Goal: Book appointment/travel/reservation

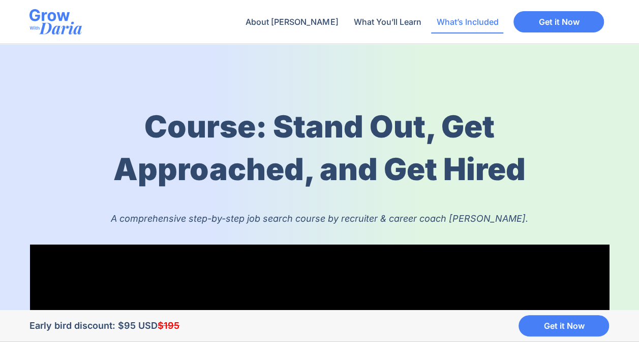
click at [473, 23] on link "What’s Included" at bounding box center [467, 21] width 72 height 23
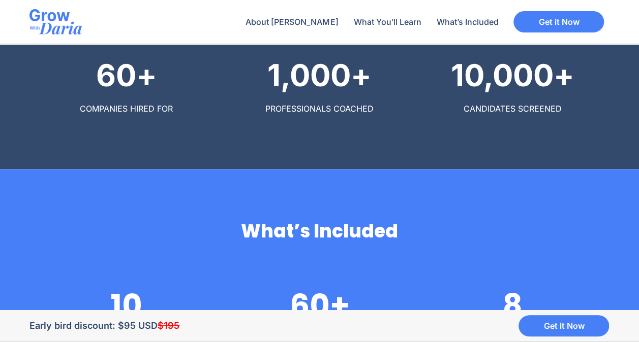
scroll to position [2940, 0]
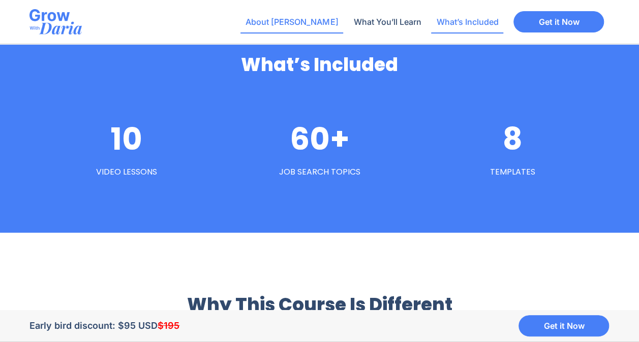
click at [316, 24] on link "About Daria" at bounding box center [291, 21] width 103 height 23
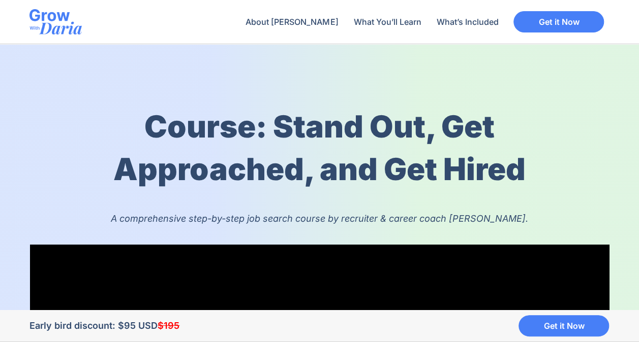
click at [54, 15] on img at bounding box center [55, 21] width 52 height 25
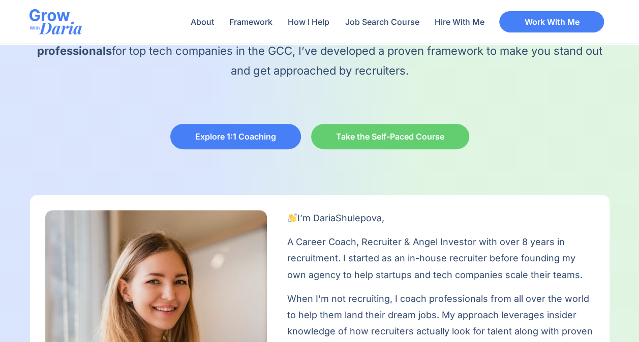
scroll to position [191, 0]
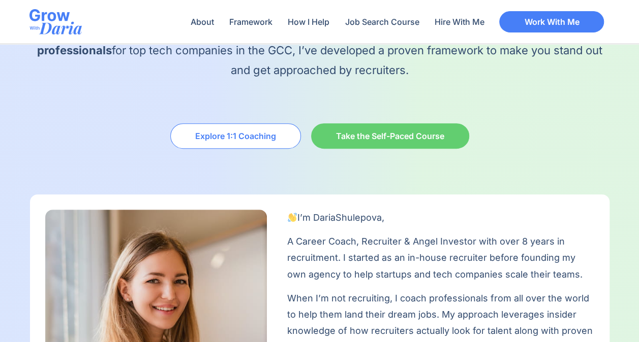
click at [249, 132] on span "Explore 1:1 Coaching" at bounding box center [235, 136] width 81 height 8
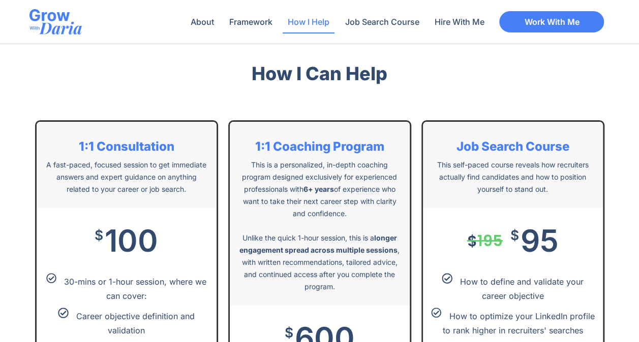
click at [386, 195] on div "1:1 Coaching Program This is a personalized, in-depth coaching program designed…" at bounding box center [320, 214] width 180 height 184
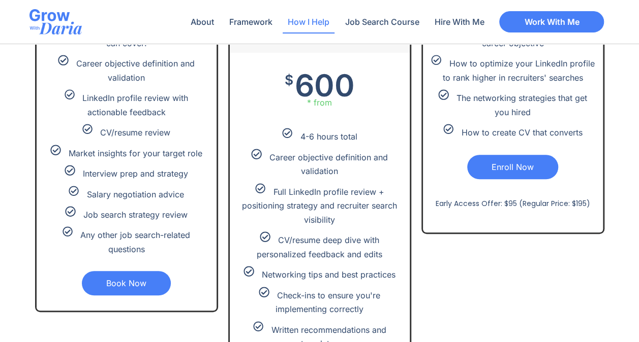
scroll to position [2176, 0]
click at [137, 279] on link "Book Now" at bounding box center [126, 283] width 89 height 24
